Goal: Task Accomplishment & Management: Use online tool/utility

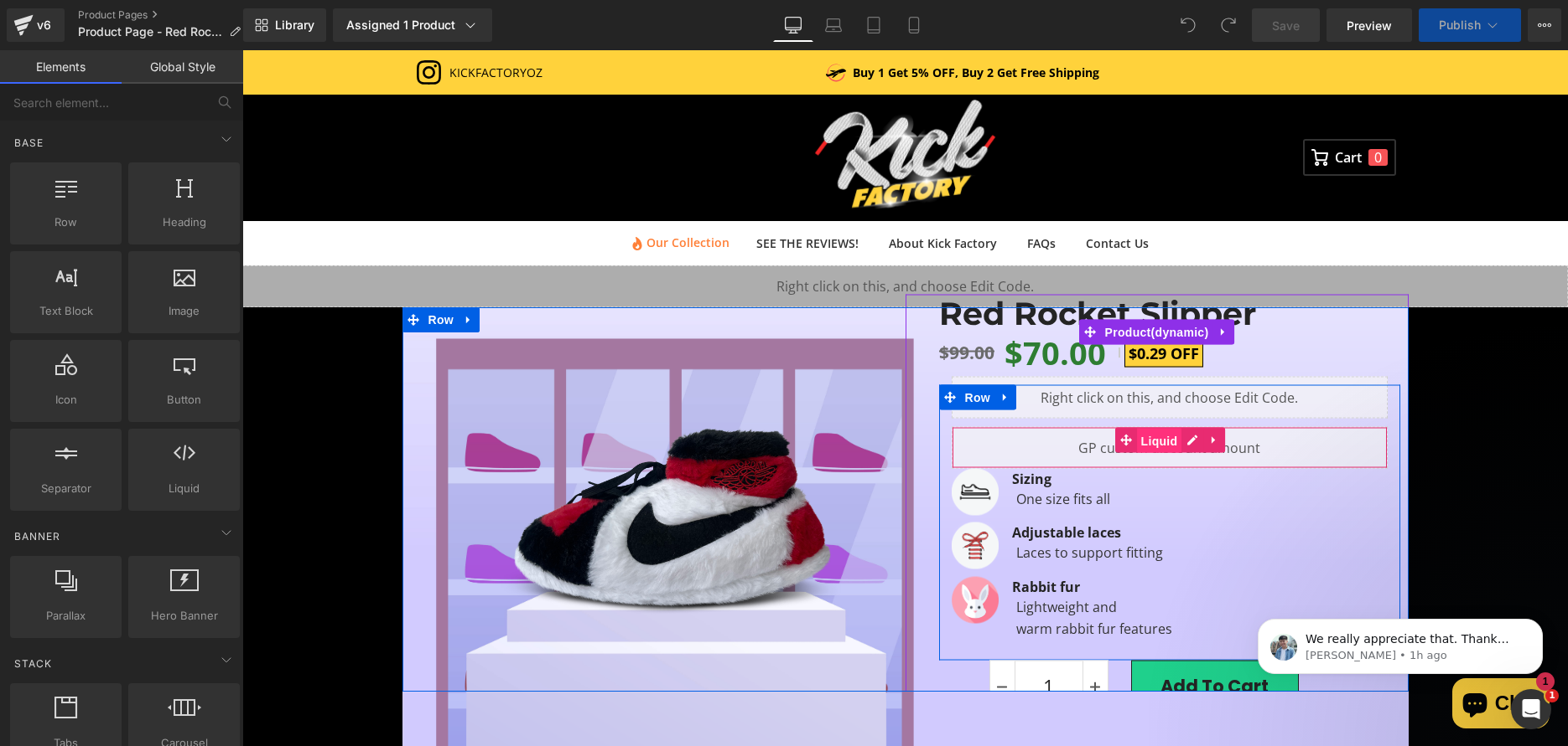
click at [1162, 438] on span "Liquid" at bounding box center [1159, 440] width 45 height 26
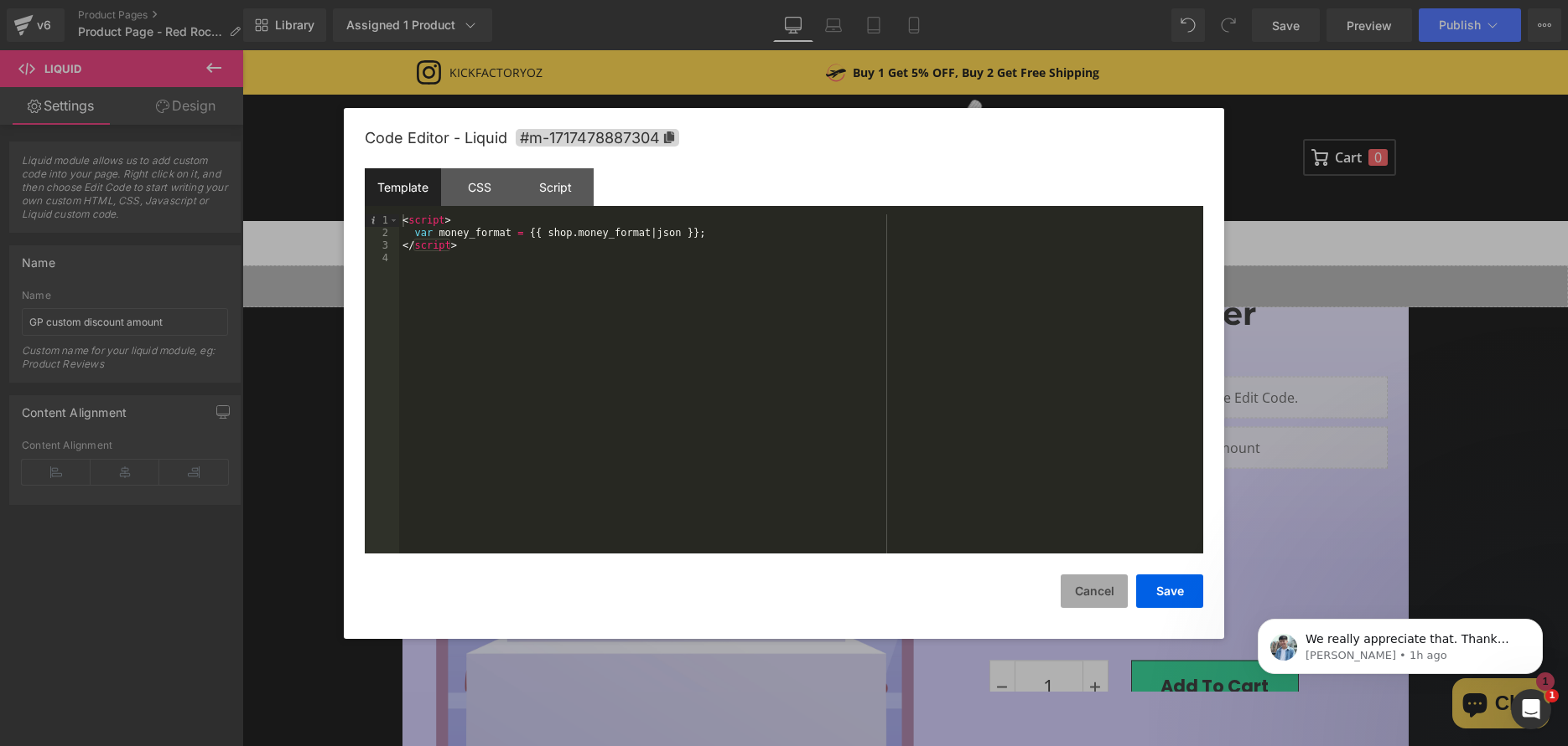
click at [1100, 584] on button "Cancel" at bounding box center [1094, 592] width 67 height 34
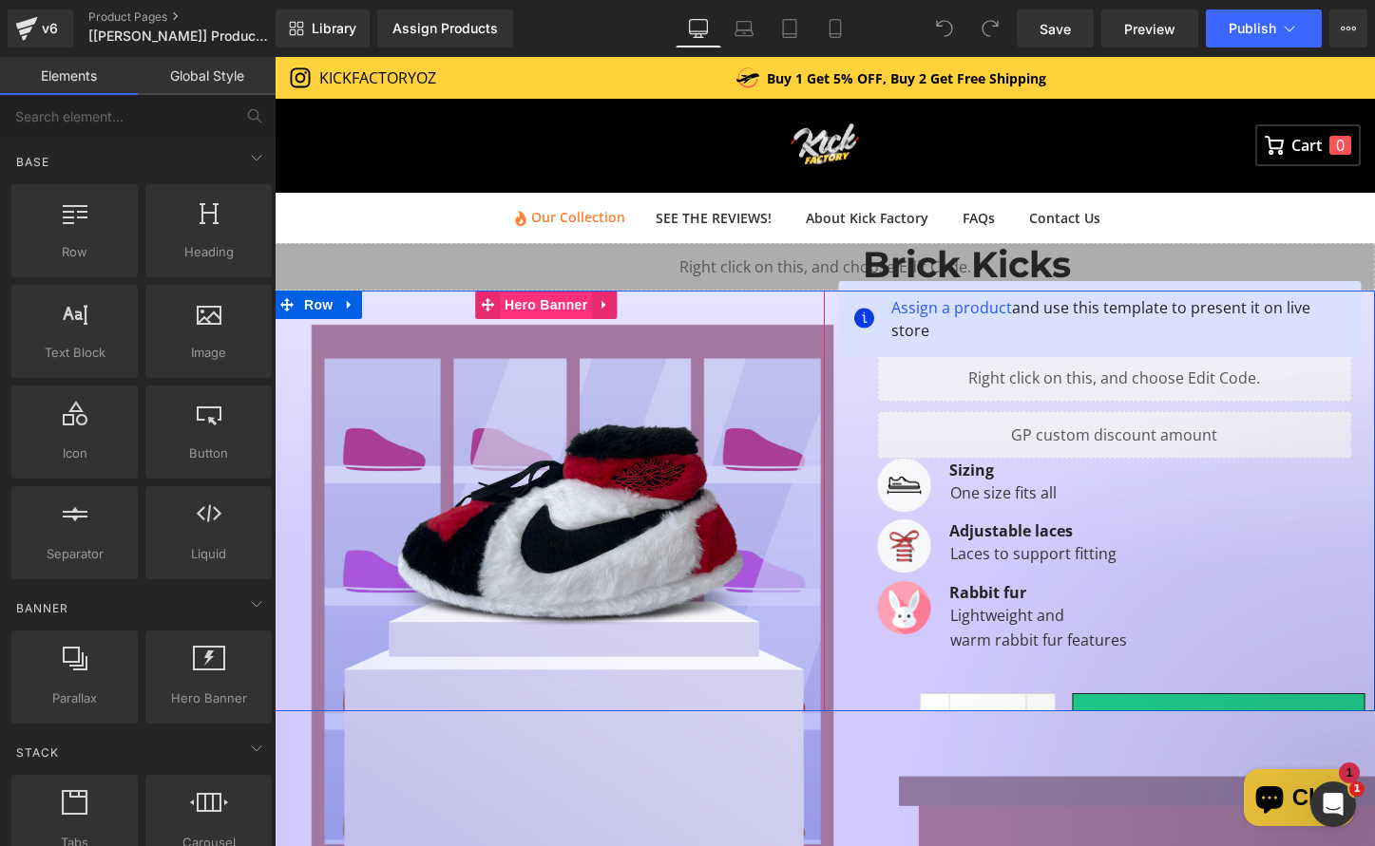
click at [521, 305] on span "Hero Banner" at bounding box center [546, 305] width 92 height 29
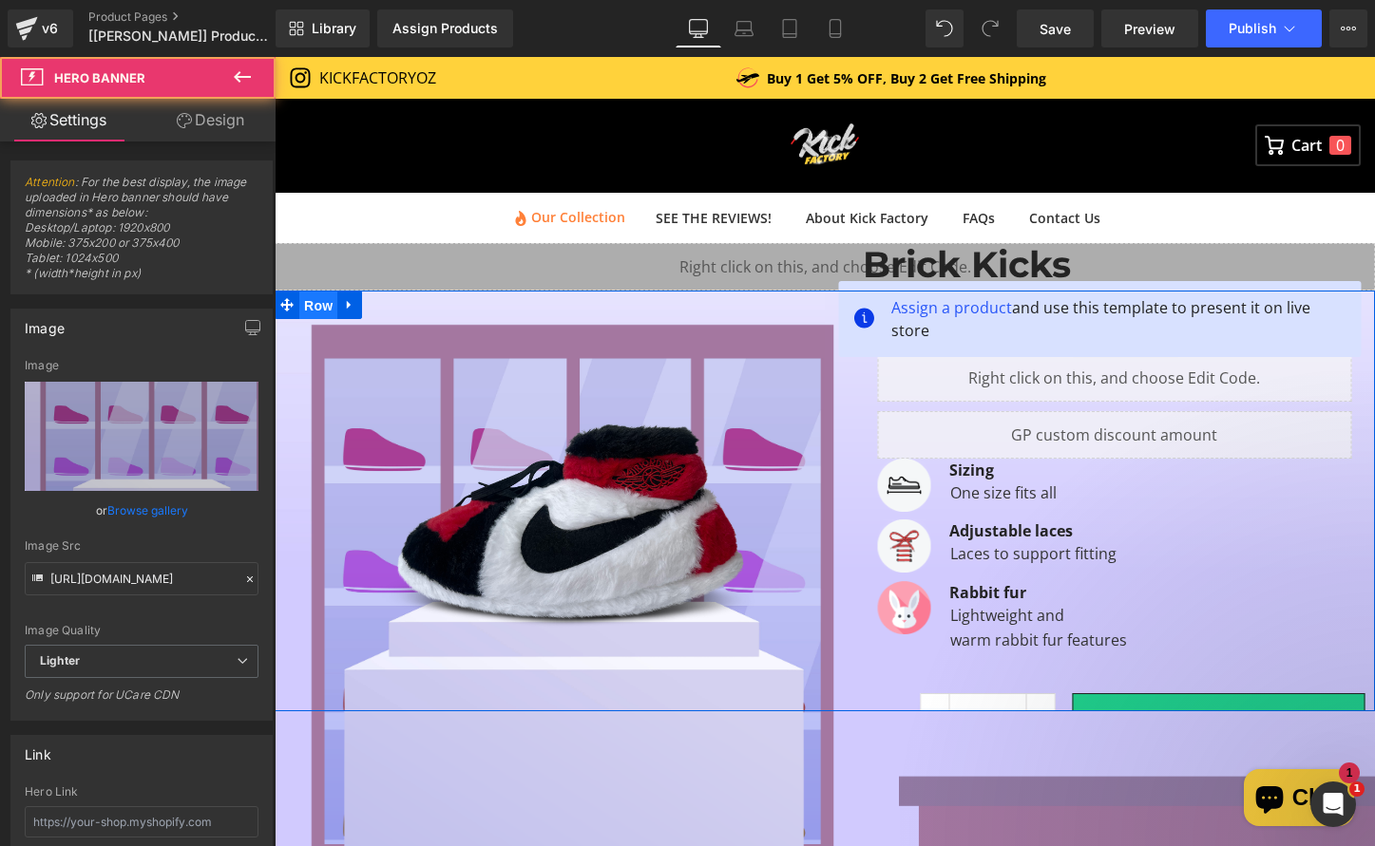
click at [305, 306] on span "Row" at bounding box center [318, 306] width 38 height 29
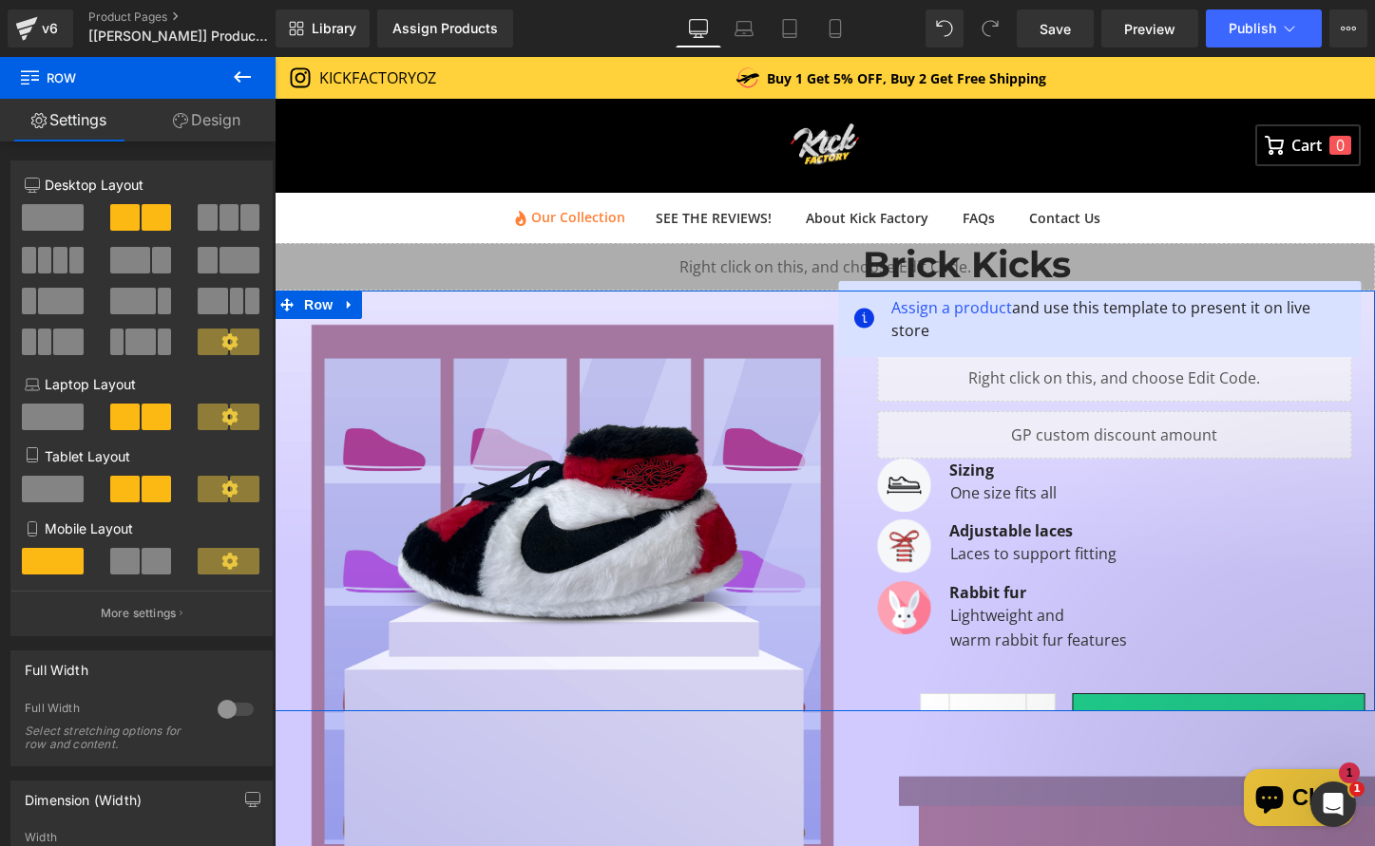
click at [494, 311] on icon at bounding box center [499, 304] width 10 height 11
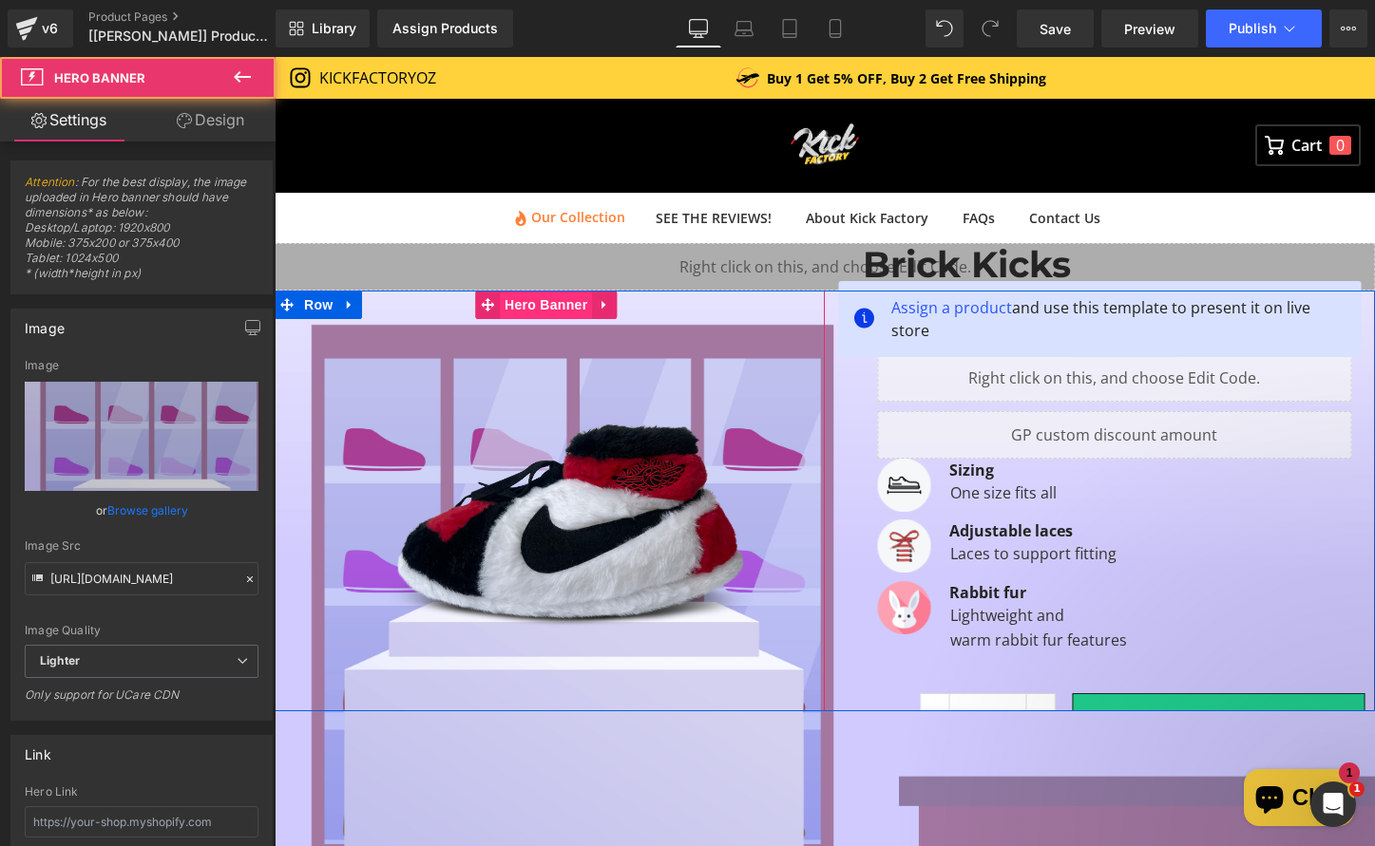
click at [534, 311] on span "Hero Banner" at bounding box center [546, 305] width 92 height 29
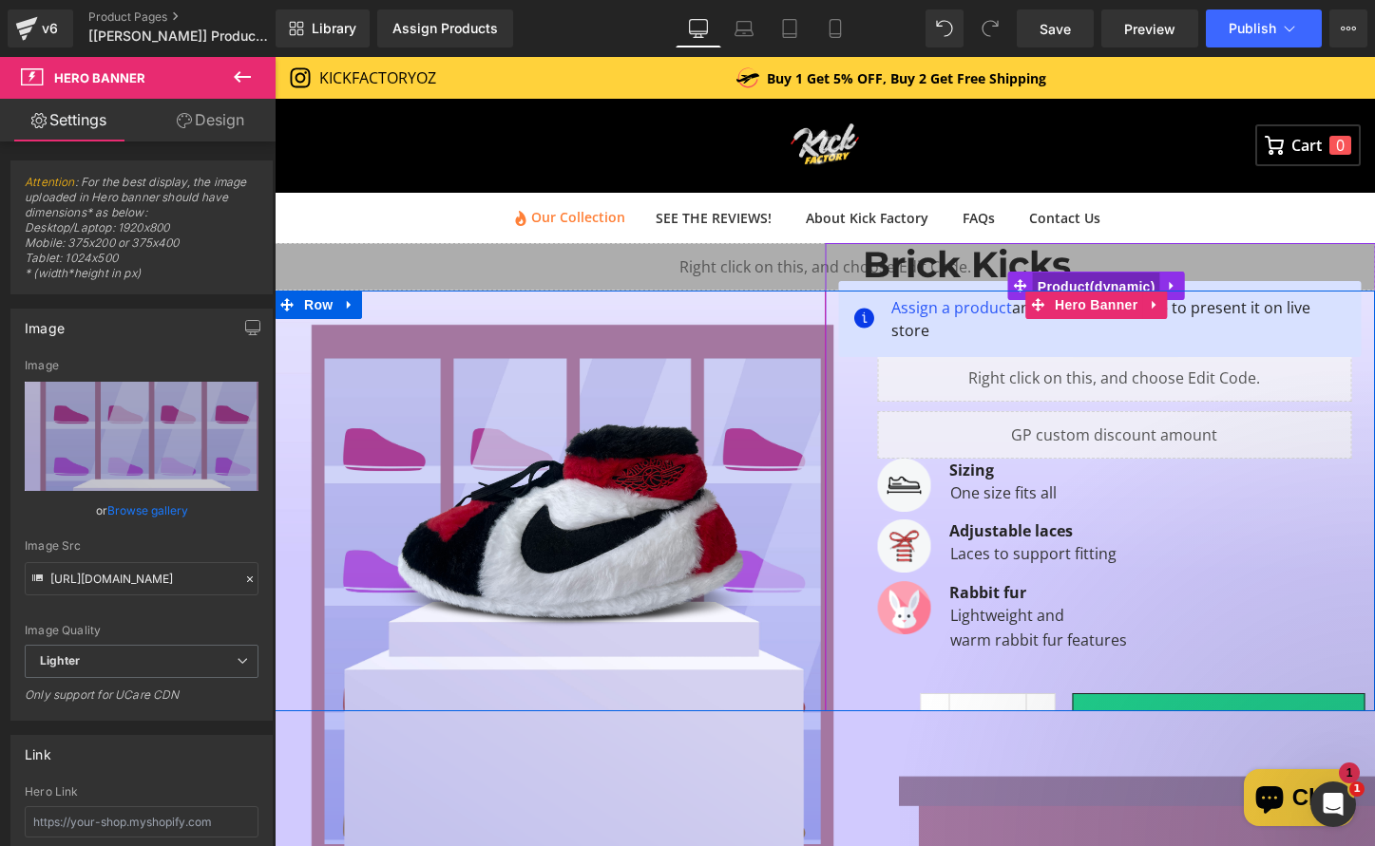
click at [1074, 277] on span "Product" at bounding box center [1096, 287] width 127 height 29
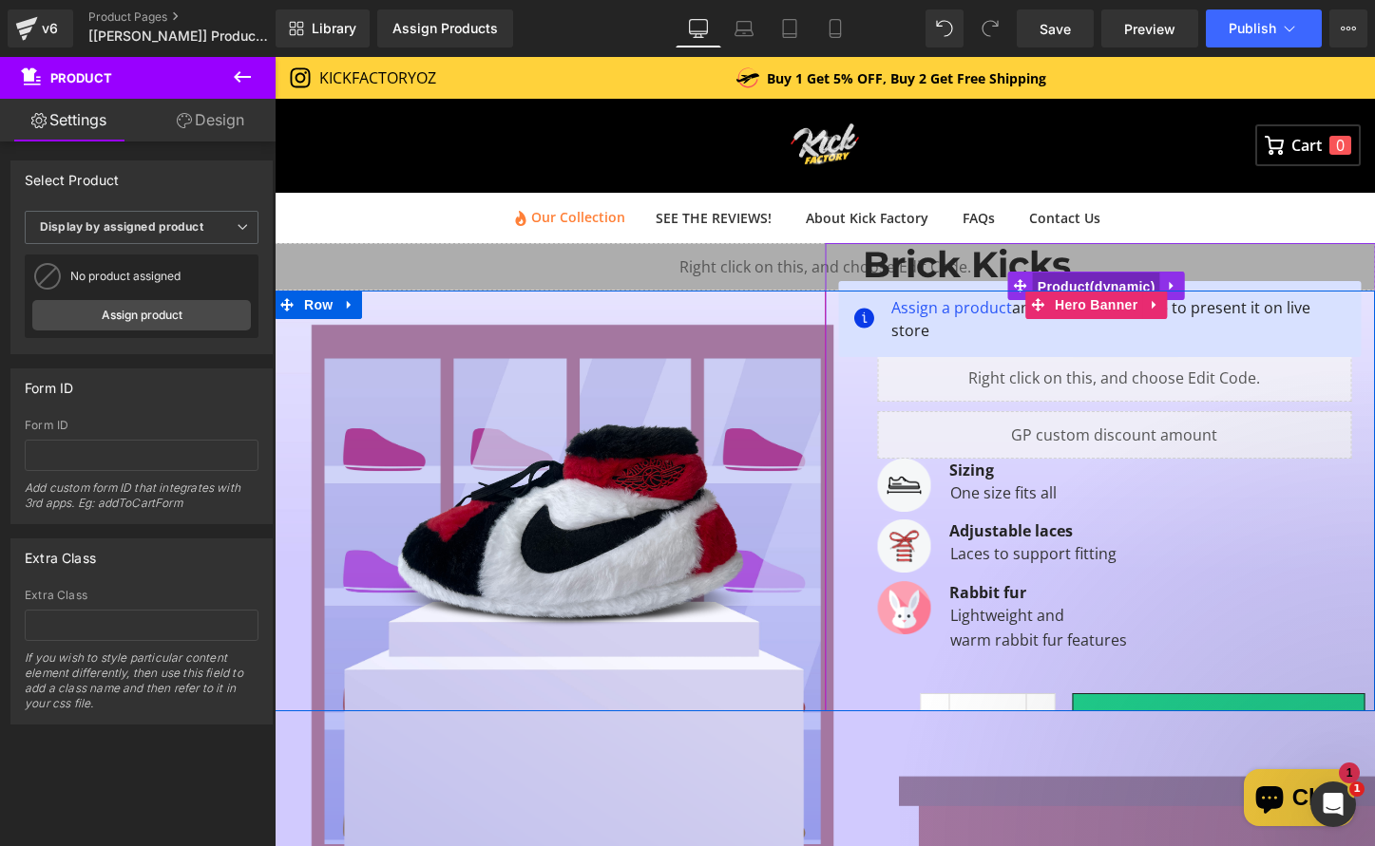
click at [1072, 276] on span "Product" at bounding box center [1096, 287] width 127 height 29
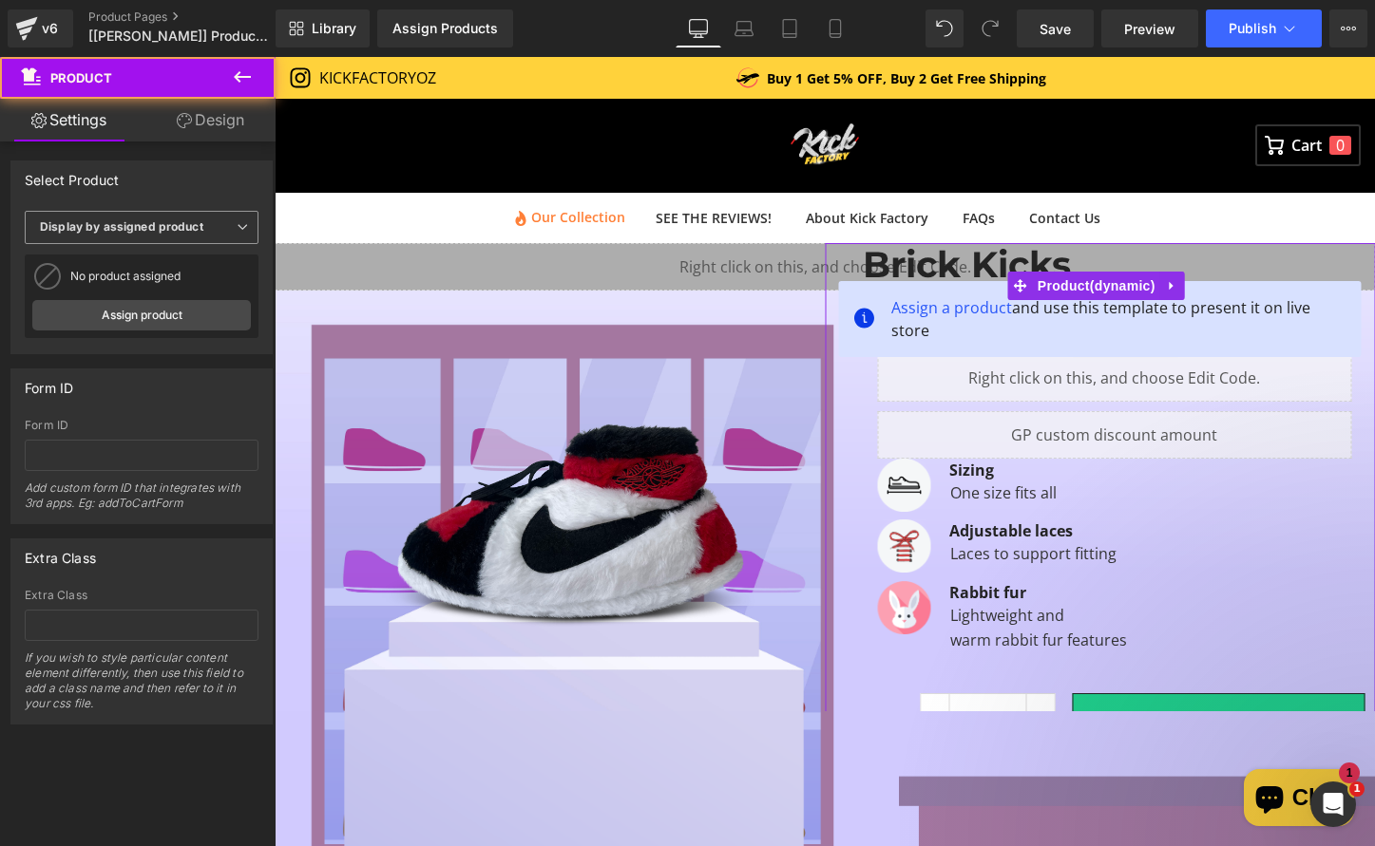
click at [134, 233] on b "Display by assigned product" at bounding box center [121, 226] width 163 height 14
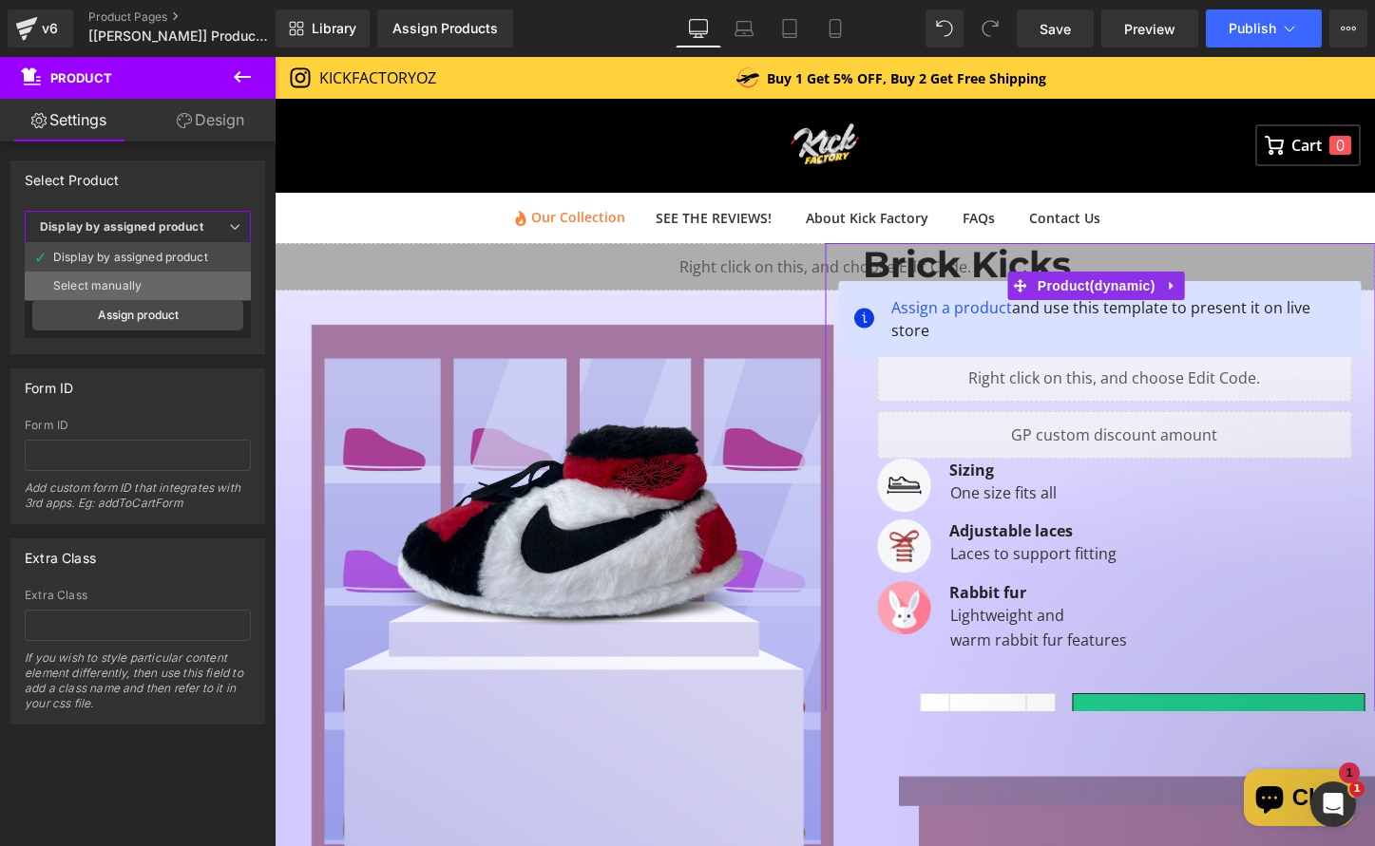
click at [135, 282] on div "Select manually" at bounding box center [97, 285] width 88 height 13
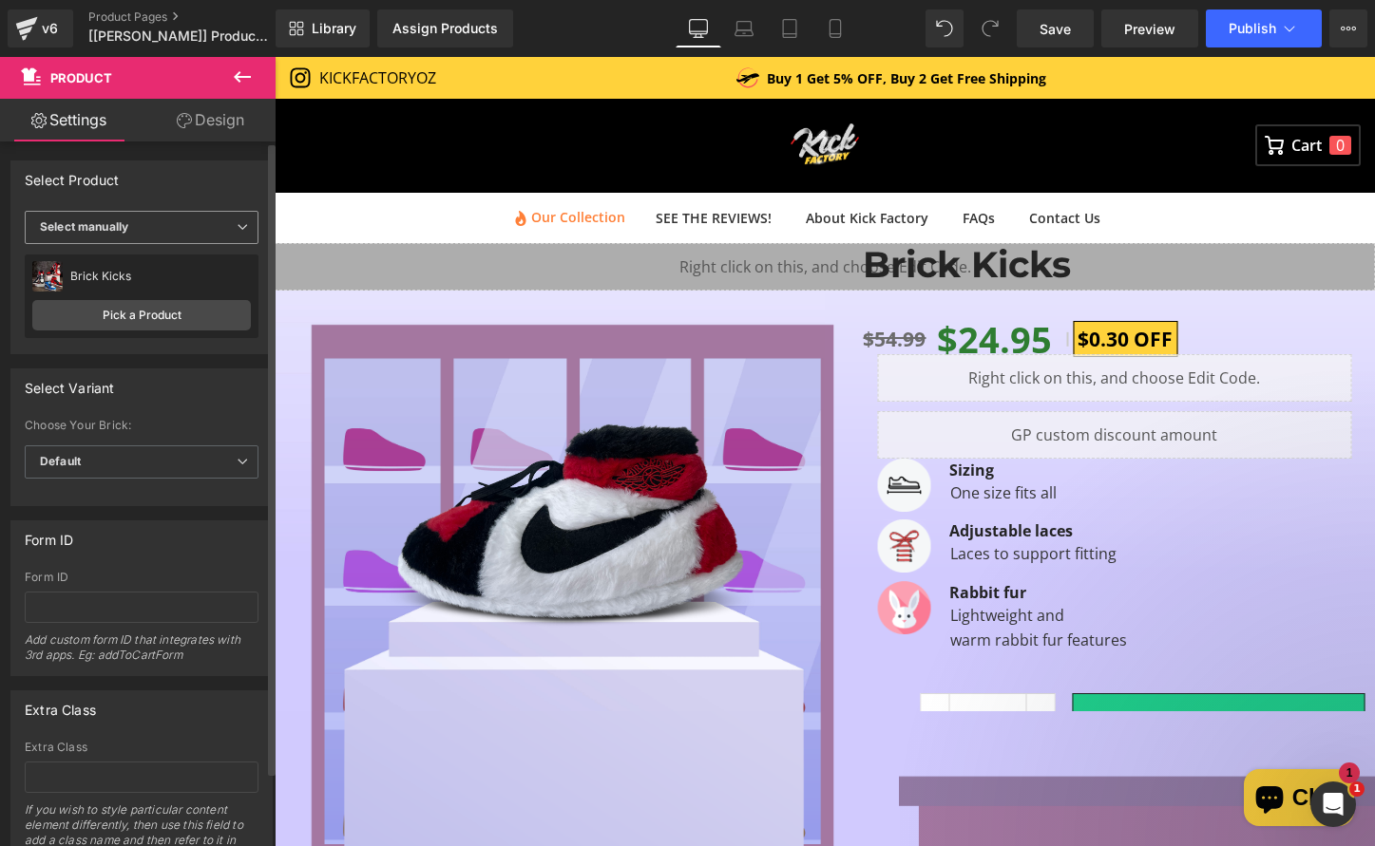
click at [151, 223] on span "Select manually" at bounding box center [142, 227] width 234 height 33
click at [140, 258] on div "Display by assigned product" at bounding box center [130, 257] width 155 height 13
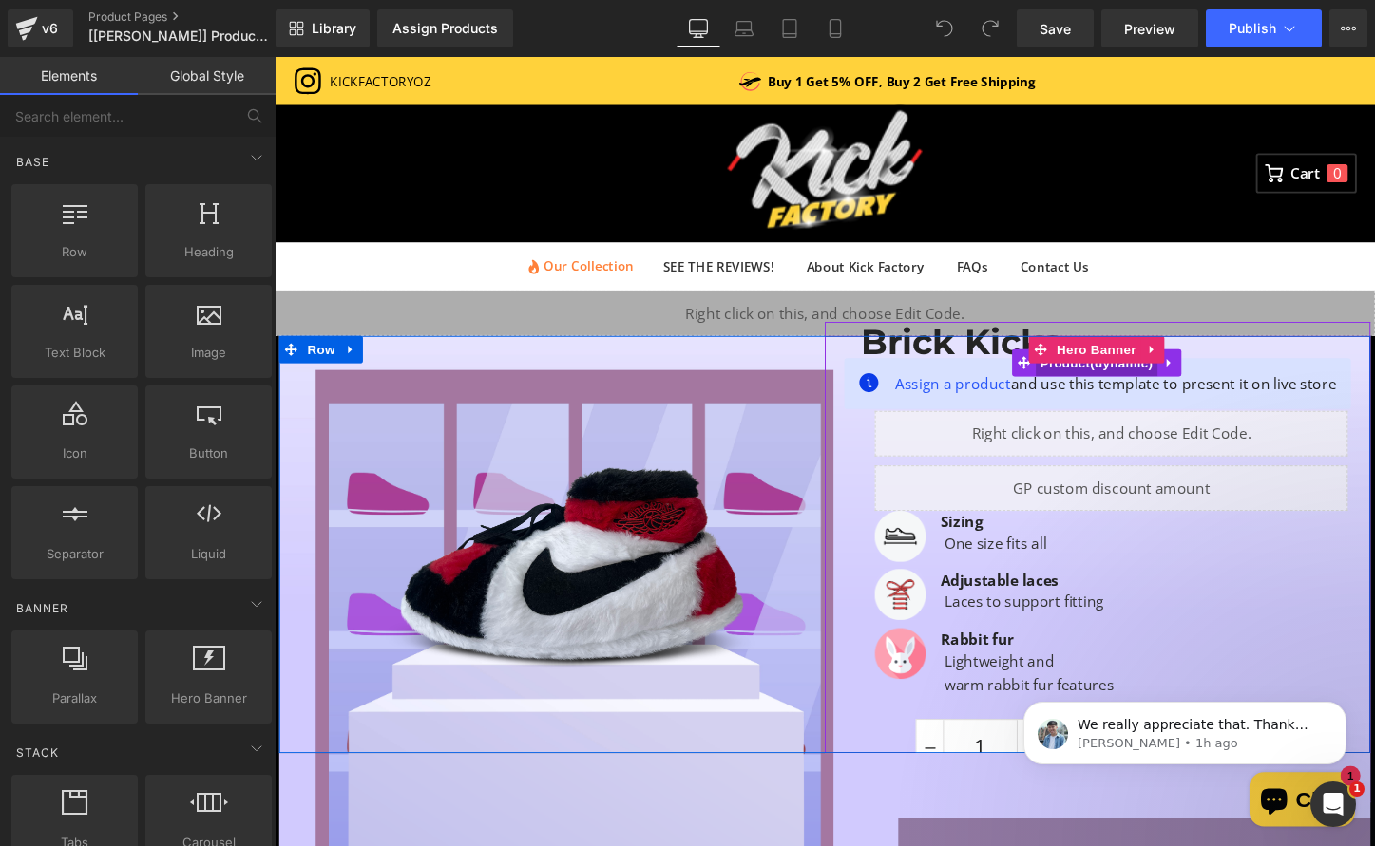
click at [1118, 387] on span "Product" at bounding box center [1133, 377] width 127 height 29
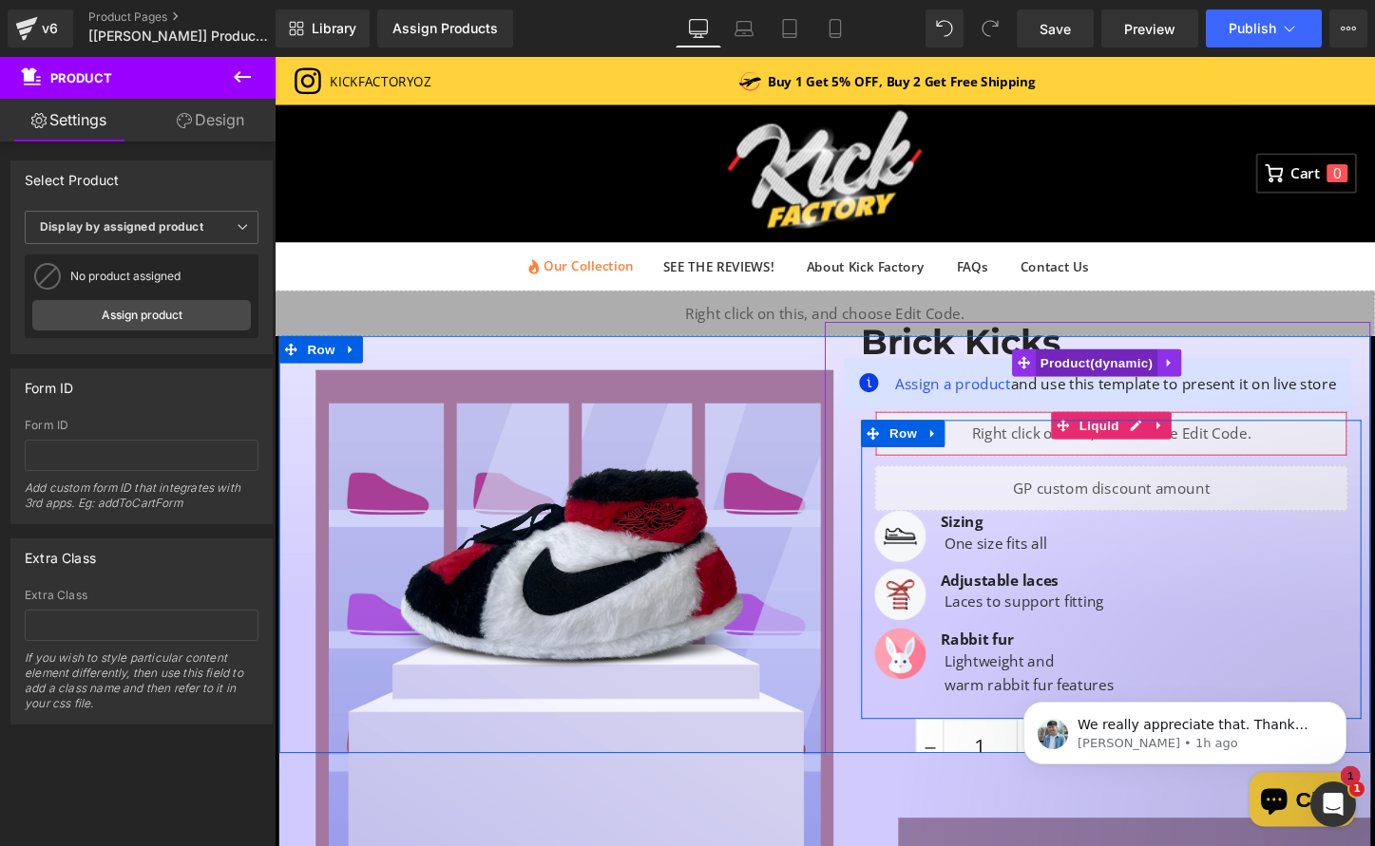
click at [1108, 373] on span "Product" at bounding box center [1133, 377] width 127 height 29
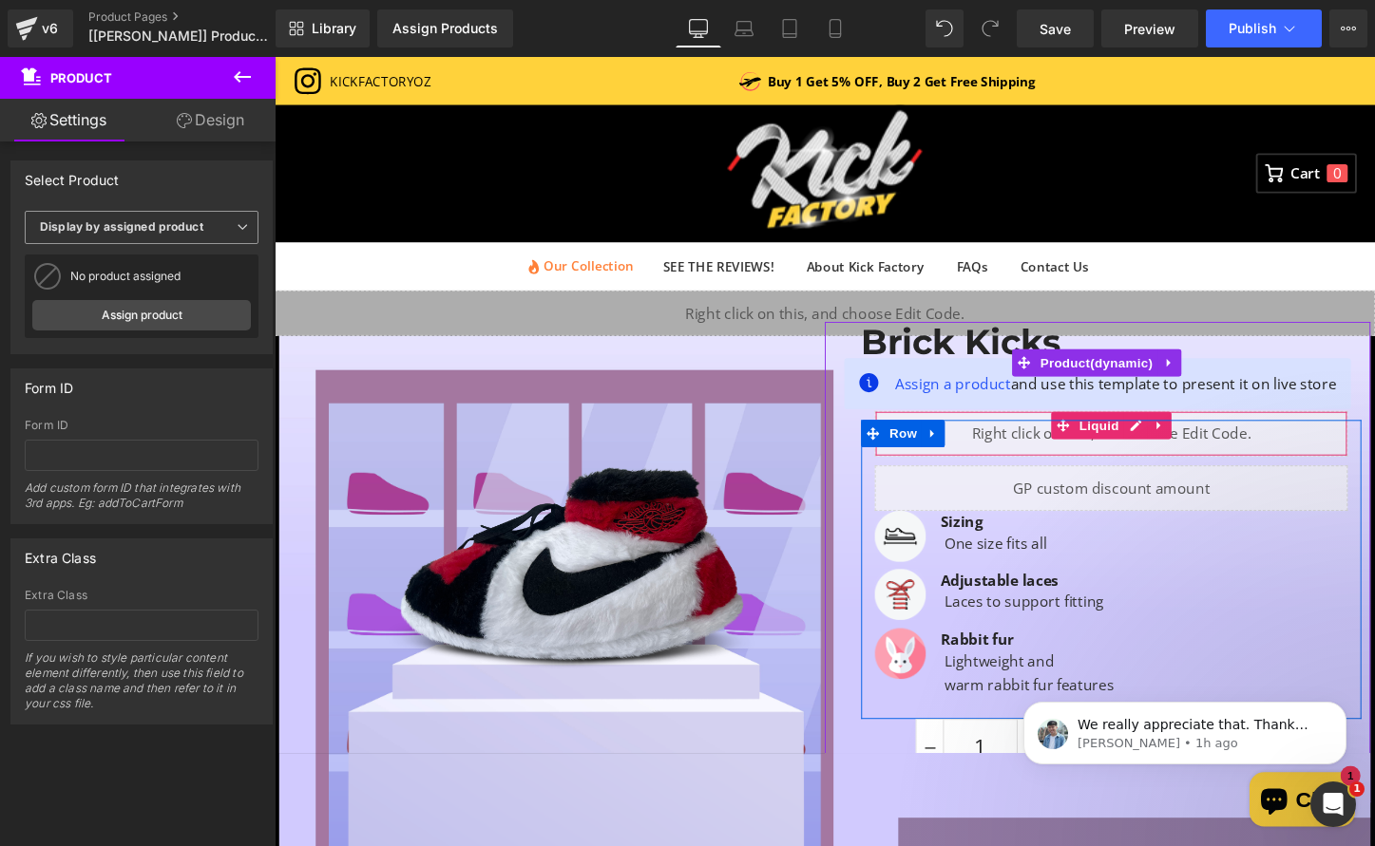
click at [153, 225] on b "Display by assigned product" at bounding box center [121, 226] width 163 height 14
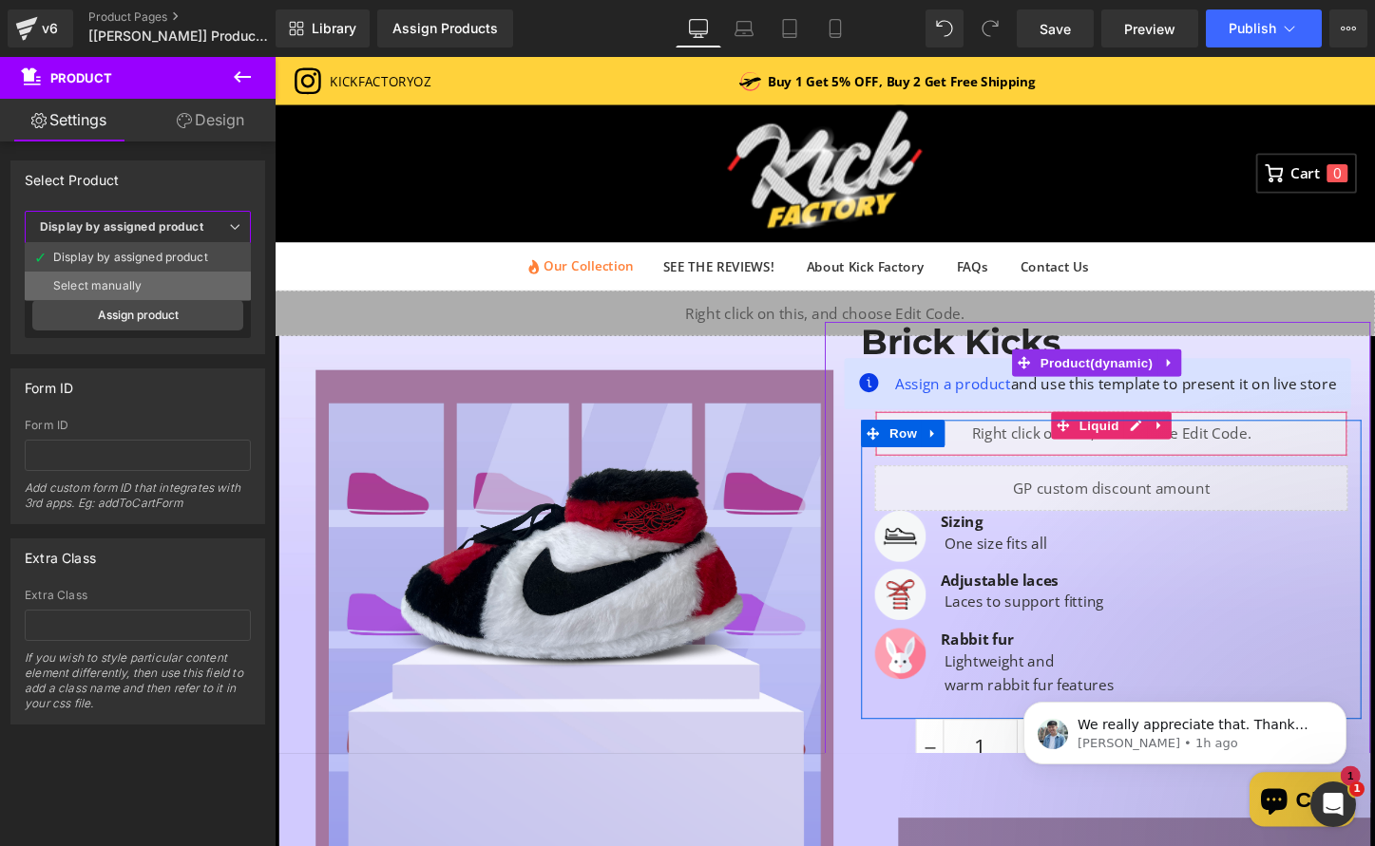
click at [154, 284] on li "Select manually" at bounding box center [138, 286] width 226 height 29
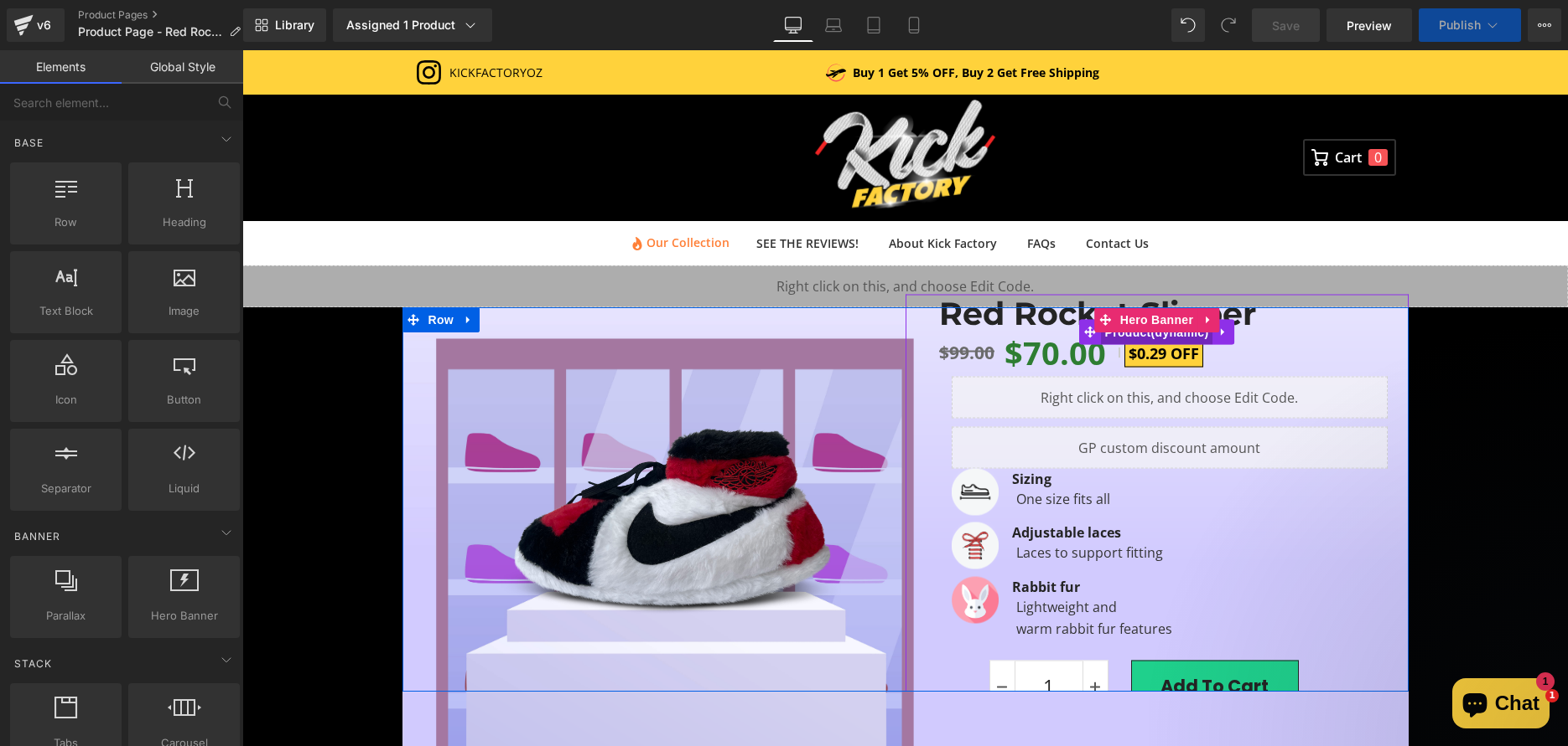
click at [1134, 335] on span "Product" at bounding box center [1156, 332] width 112 height 26
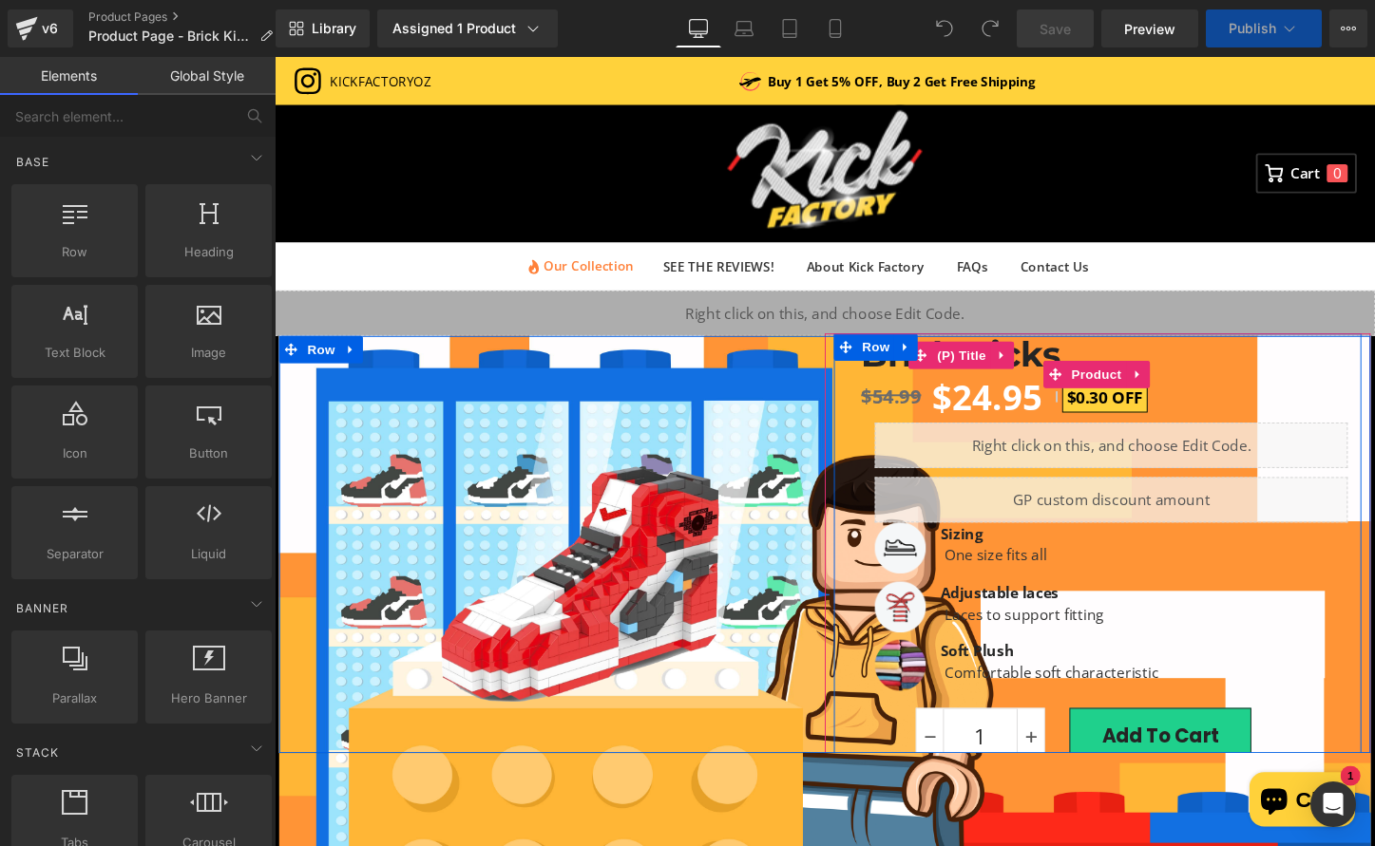
click at [1057, 378] on link "Brick Kicks" at bounding box center [991, 369] width 208 height 44
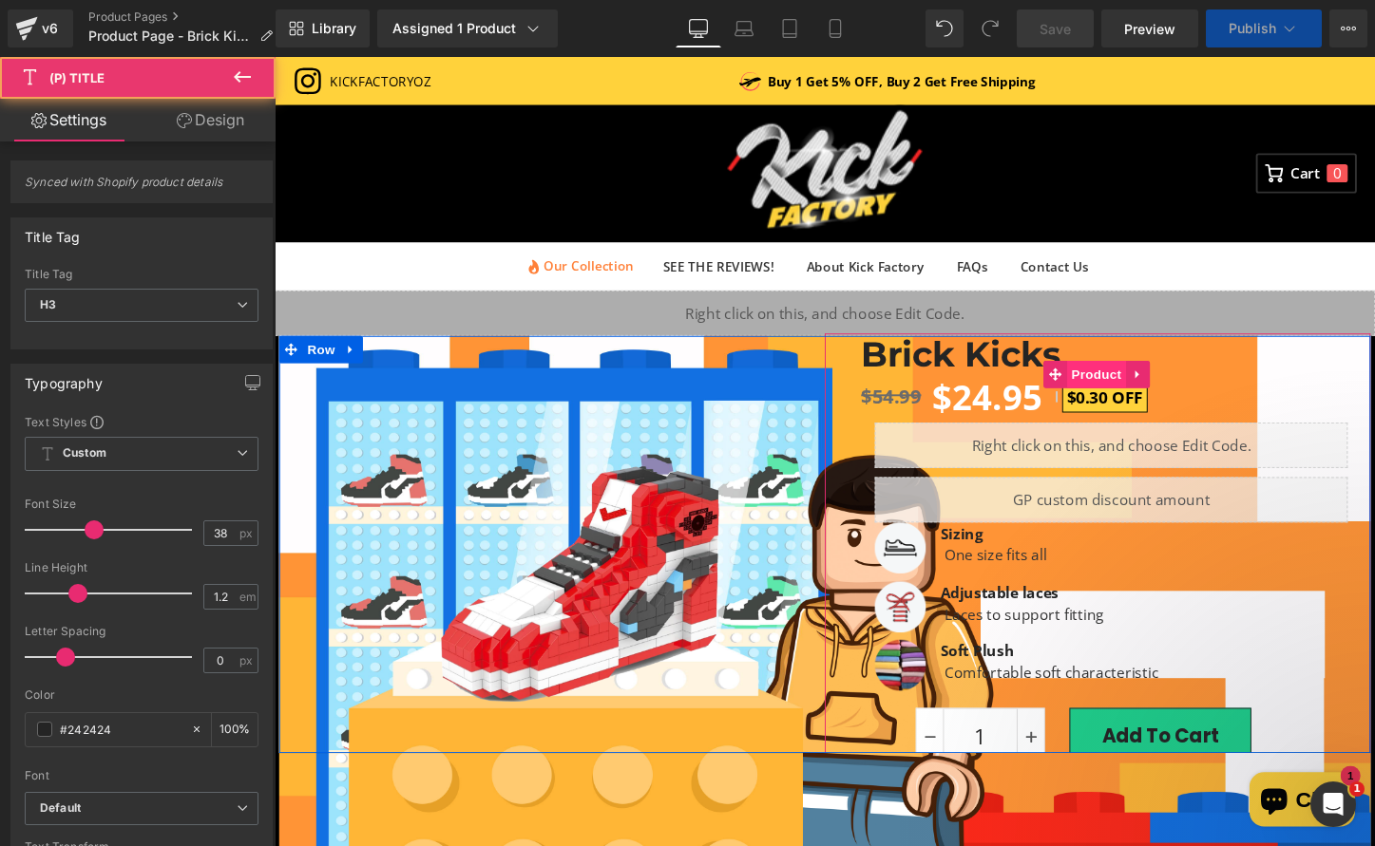
click at [1113, 389] on span "Product" at bounding box center [1133, 389] width 62 height 29
